Goal: Use online tool/utility: Utilize a website feature to perform a specific function

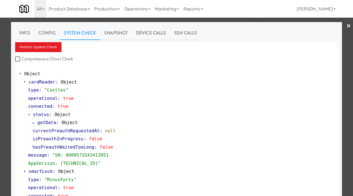
click at [0, 69] on div at bounding box center [176, 98] width 353 height 196
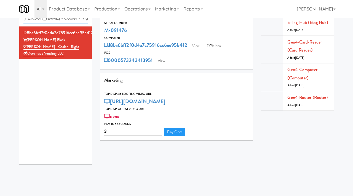
drag, startPoint x: 78, startPoint y: 20, endPoint x: 23, endPoint y: 14, distance: 55.4
click at [23, 14] on body "Okay Okay Select date: previous 2025-Aug next Su Mo Tu We Th Fr Sa 27 28 29 30 …" at bounding box center [176, 98] width 353 height 196
paste input "Crave Cave @ HCA Combo Cooler"
type input "Crave Cave @ HCA Combo Cooler"
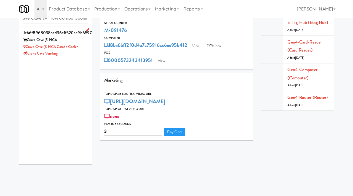
click at [83, 46] on div "Crave Cave @ HCA Combo Cooler" at bounding box center [55, 47] width 64 height 7
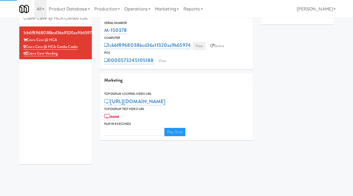
type input "3"
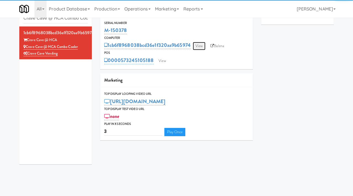
click at [201, 47] on link "View" at bounding box center [199, 46] width 13 height 8
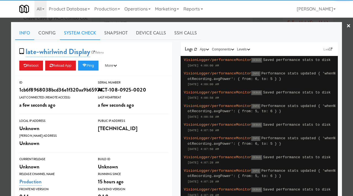
click at [83, 34] on link "System Check" at bounding box center [80, 33] width 40 height 14
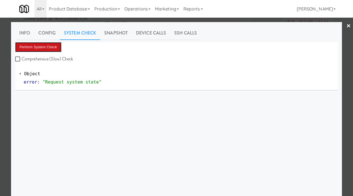
click at [45, 50] on button "Perform System Check" at bounding box center [38, 47] width 46 height 10
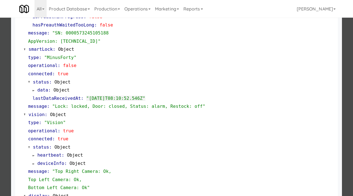
scroll to position [138, 0]
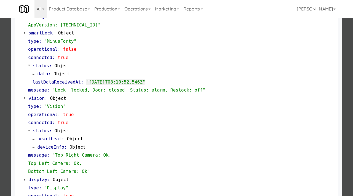
click at [5, 123] on div at bounding box center [176, 98] width 353 height 196
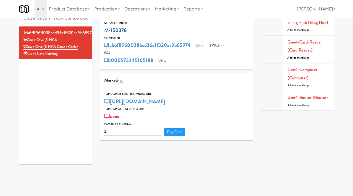
drag, startPoint x: 129, startPoint y: 31, endPoint x: 104, endPoint y: 30, distance: 24.8
click at [104, 30] on div "M-150378" at bounding box center [176, 30] width 145 height 9
copy link "M-150378"
click at [48, 22] on input "Crave Cave @ HCA Combo Cooler" at bounding box center [55, 18] width 64 height 10
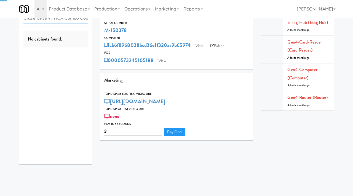
paste input "[PERSON_NAME] - Cooler - Right"
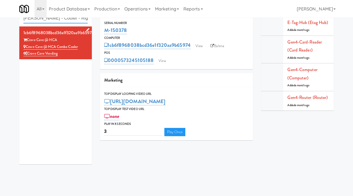
type input "[PERSON_NAME] - Cooler - Right"
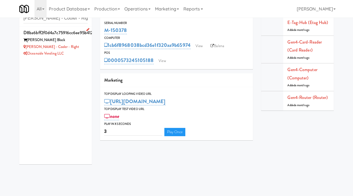
click at [74, 44] on div "[PERSON_NAME] - Cooler - Right" at bounding box center [55, 47] width 64 height 7
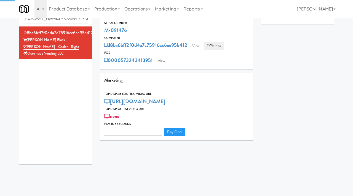
type input "3"
click at [215, 46] on link "Balena" at bounding box center [213, 46] width 19 height 8
